Goal: Find specific page/section: Find specific page/section

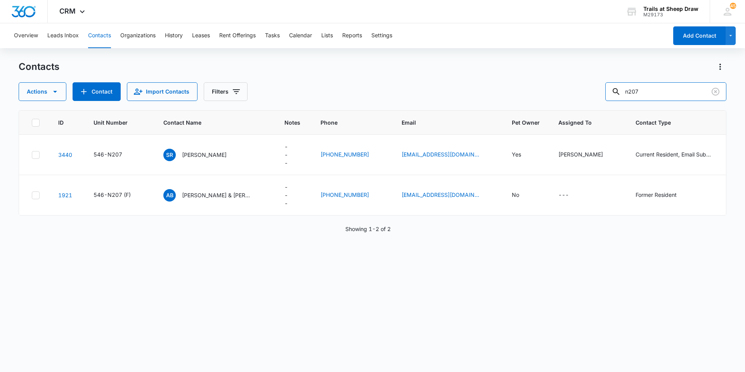
drag, startPoint x: 657, startPoint y: 94, endPoint x: 360, endPoint y: 95, distance: 297.2
click at [360, 95] on div "Actions Contact Import Contacts Filters n207" at bounding box center [373, 91] width 708 height 19
type input "c103"
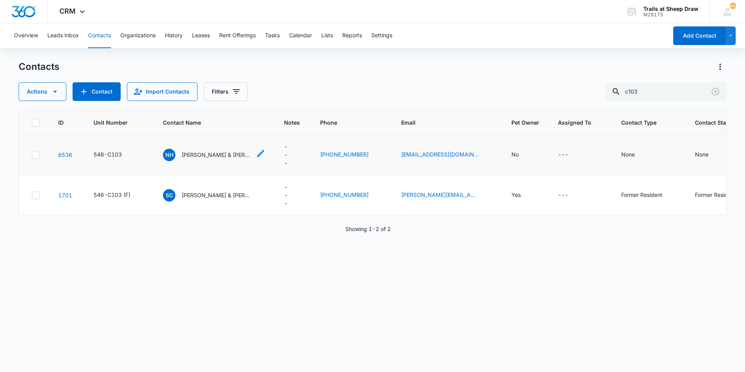
click at [218, 151] on p "[PERSON_NAME] & [PERSON_NAME]" at bounding box center [217, 155] width 70 height 8
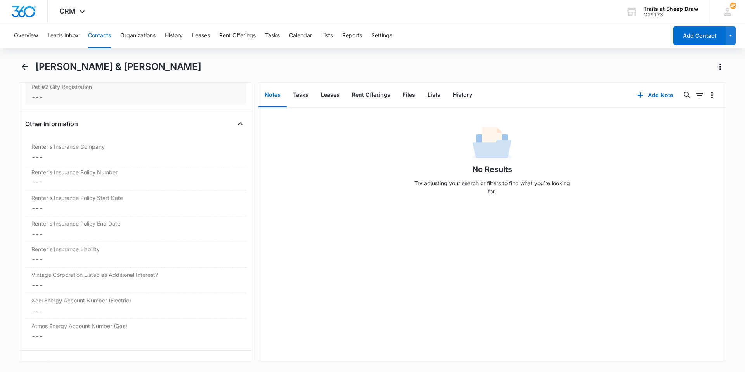
scroll to position [1707, 0]
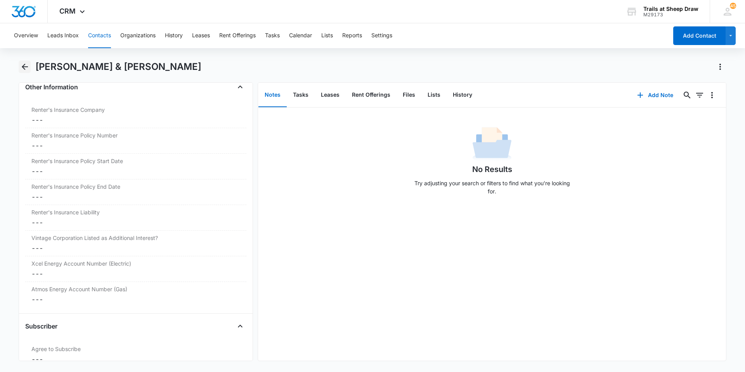
click at [20, 65] on icon "Back" at bounding box center [24, 66] width 9 height 9
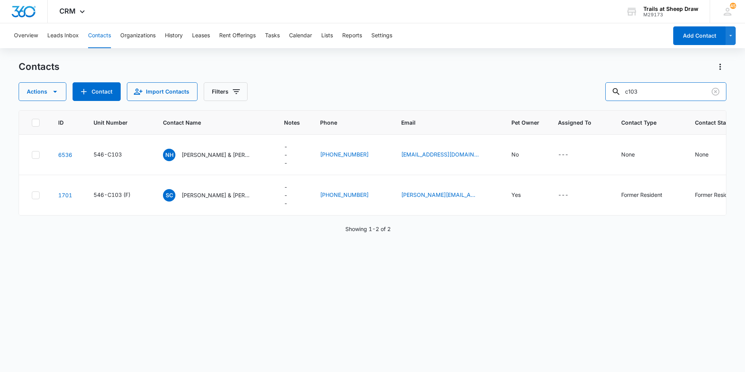
drag, startPoint x: 658, startPoint y: 89, endPoint x: 542, endPoint y: 76, distance: 116.8
click at [542, 74] on div "Contacts Actions Contact Import Contacts Filters c103" at bounding box center [373, 81] width 708 height 40
type input "o101"
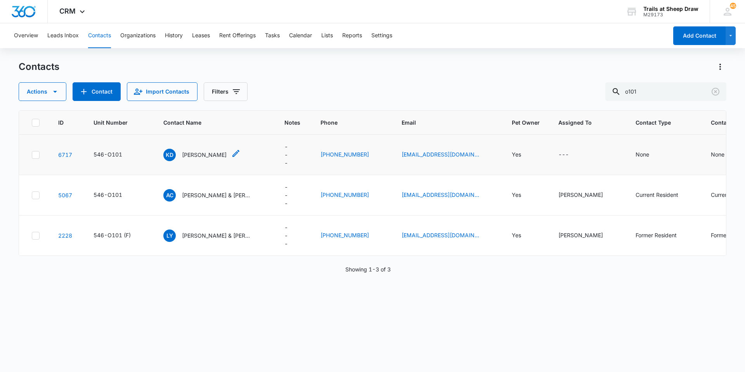
click at [197, 152] on p "[PERSON_NAME]" at bounding box center [204, 155] width 45 height 8
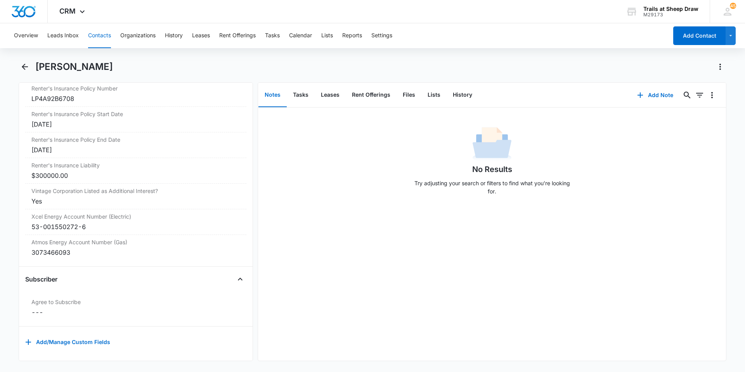
scroll to position [1760, 0]
click at [29, 71] on icon "Back" at bounding box center [24, 66] width 9 height 9
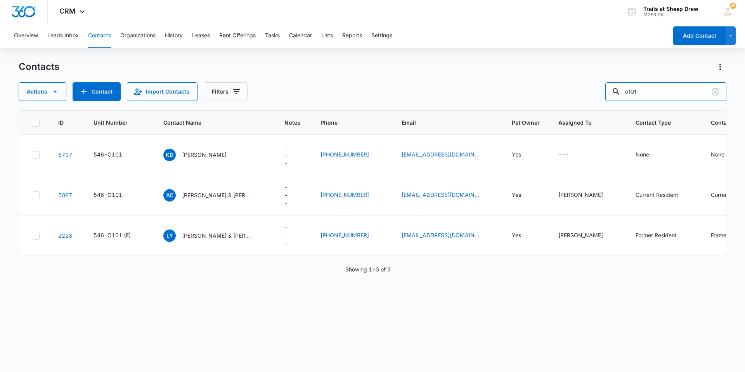
drag, startPoint x: 663, startPoint y: 88, endPoint x: 477, endPoint y: 83, distance: 185.5
click at [480, 86] on div "Actions Contact Import Contacts Filters o101" at bounding box center [373, 91] width 708 height 19
type input "g201"
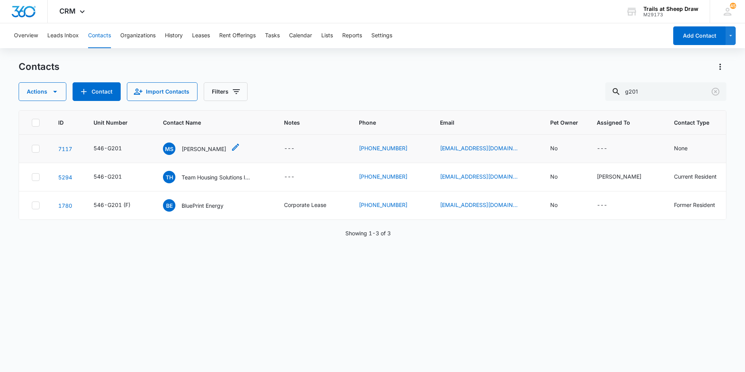
click at [187, 144] on div "[PERSON_NAME]" at bounding box center [194, 148] width 63 height 12
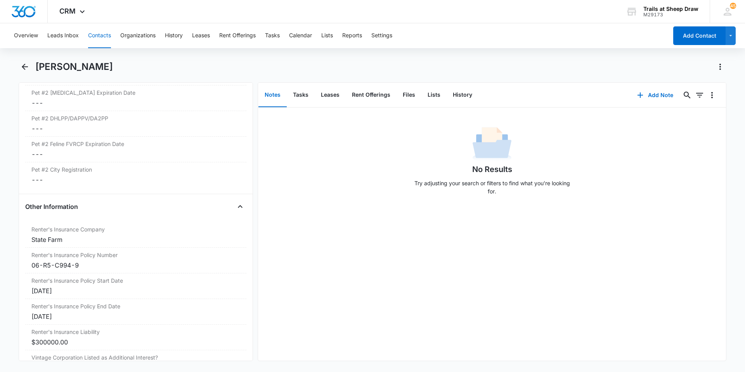
scroll to position [1566, 0]
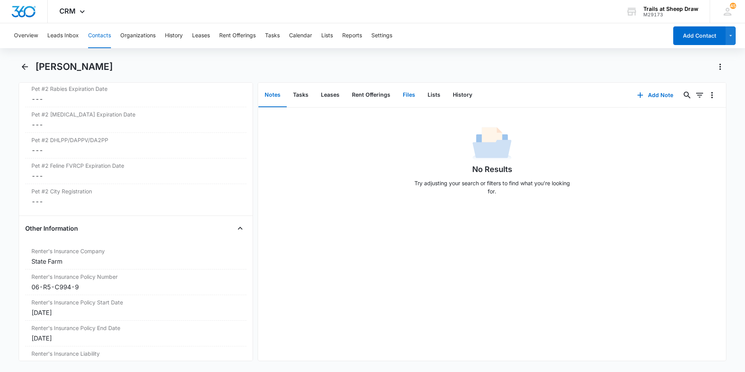
click at [409, 97] on button "Files" at bounding box center [409, 95] width 25 height 24
